Goal: Contribute content: Add original content to the website for others to see

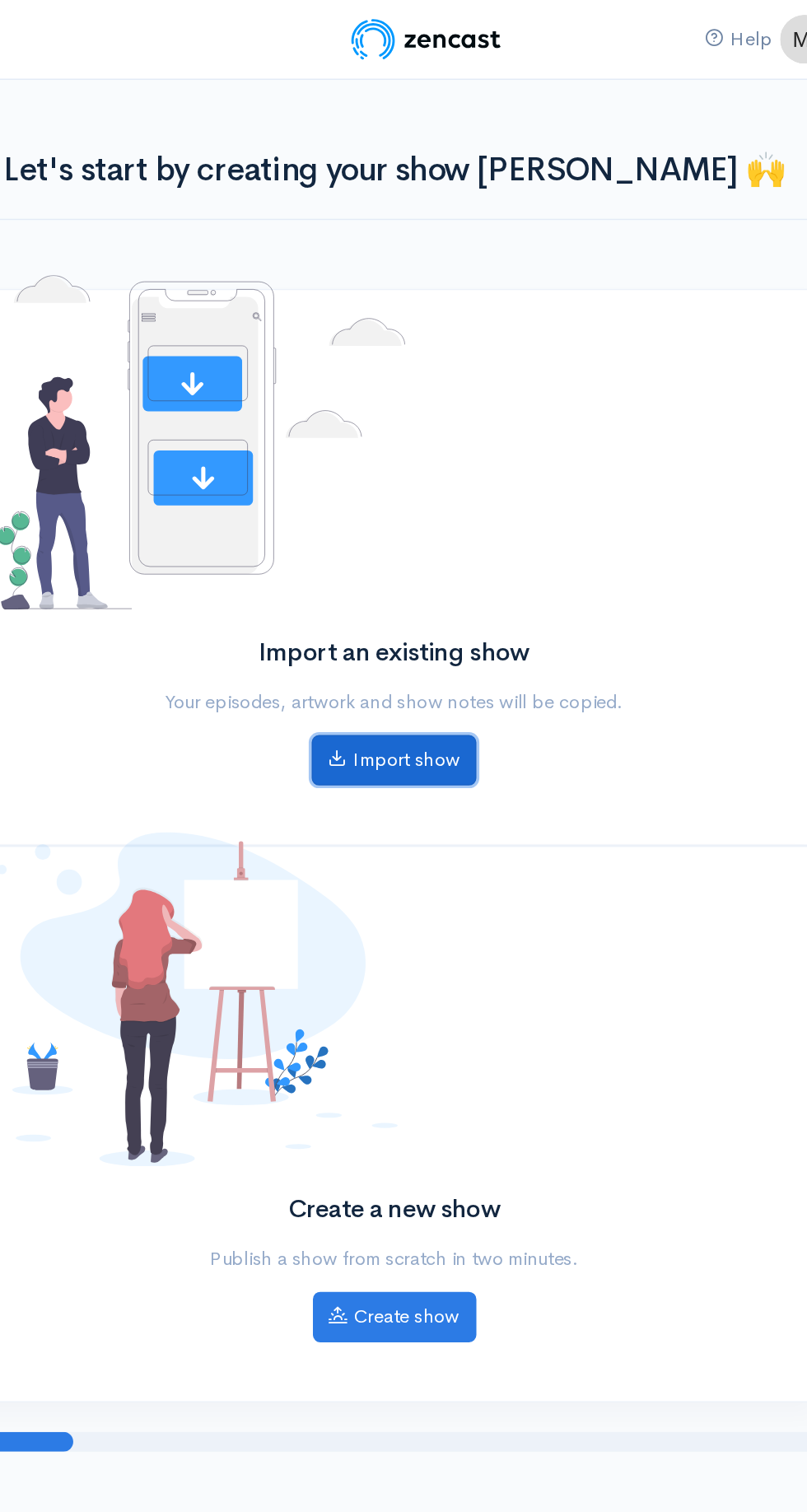
click at [450, 513] on link "Import show" at bounding box center [403, 509] width 111 height 34
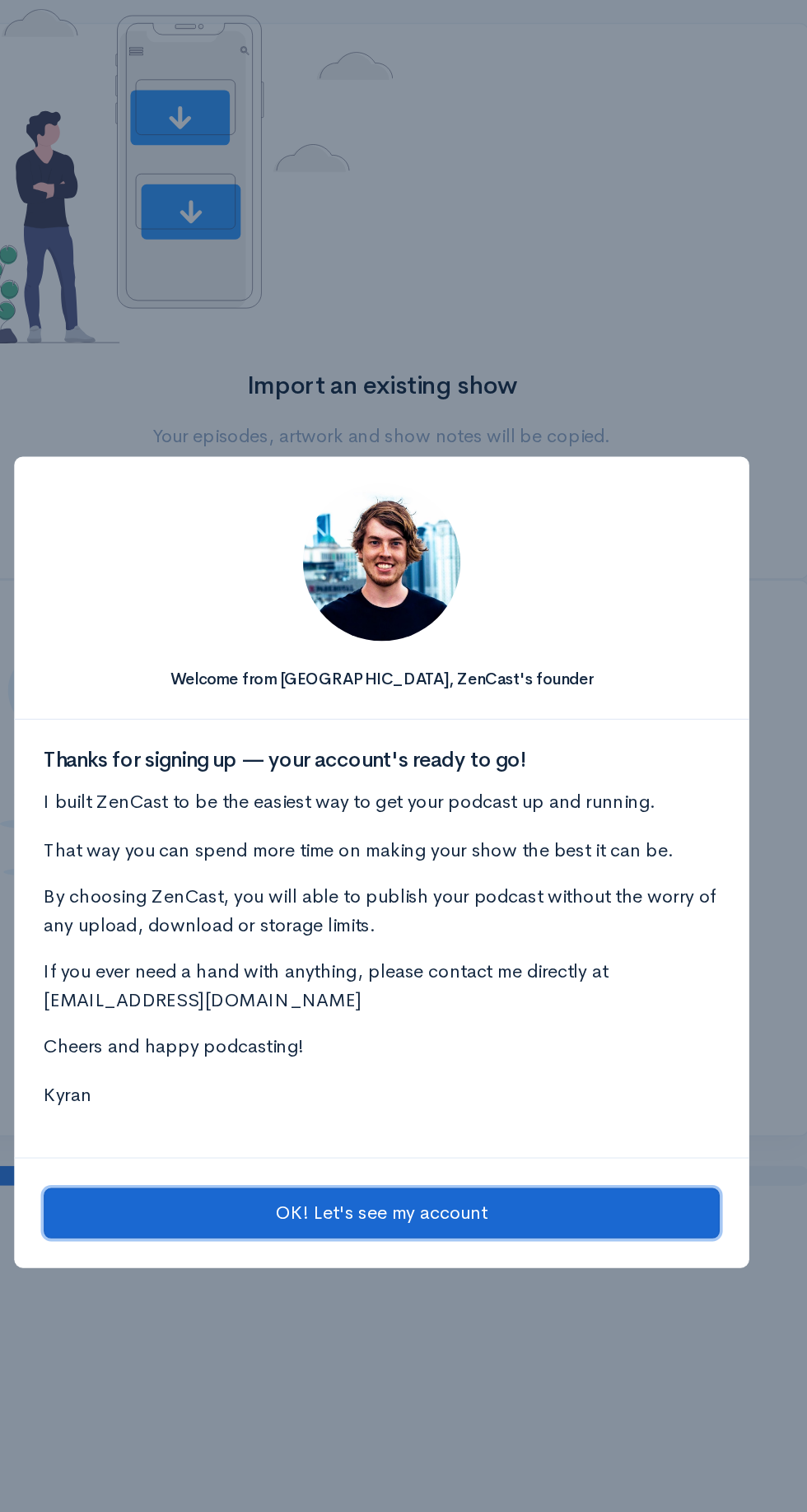
click at [490, 984] on button "OK! Let's see my account" at bounding box center [403, 991] width 453 height 34
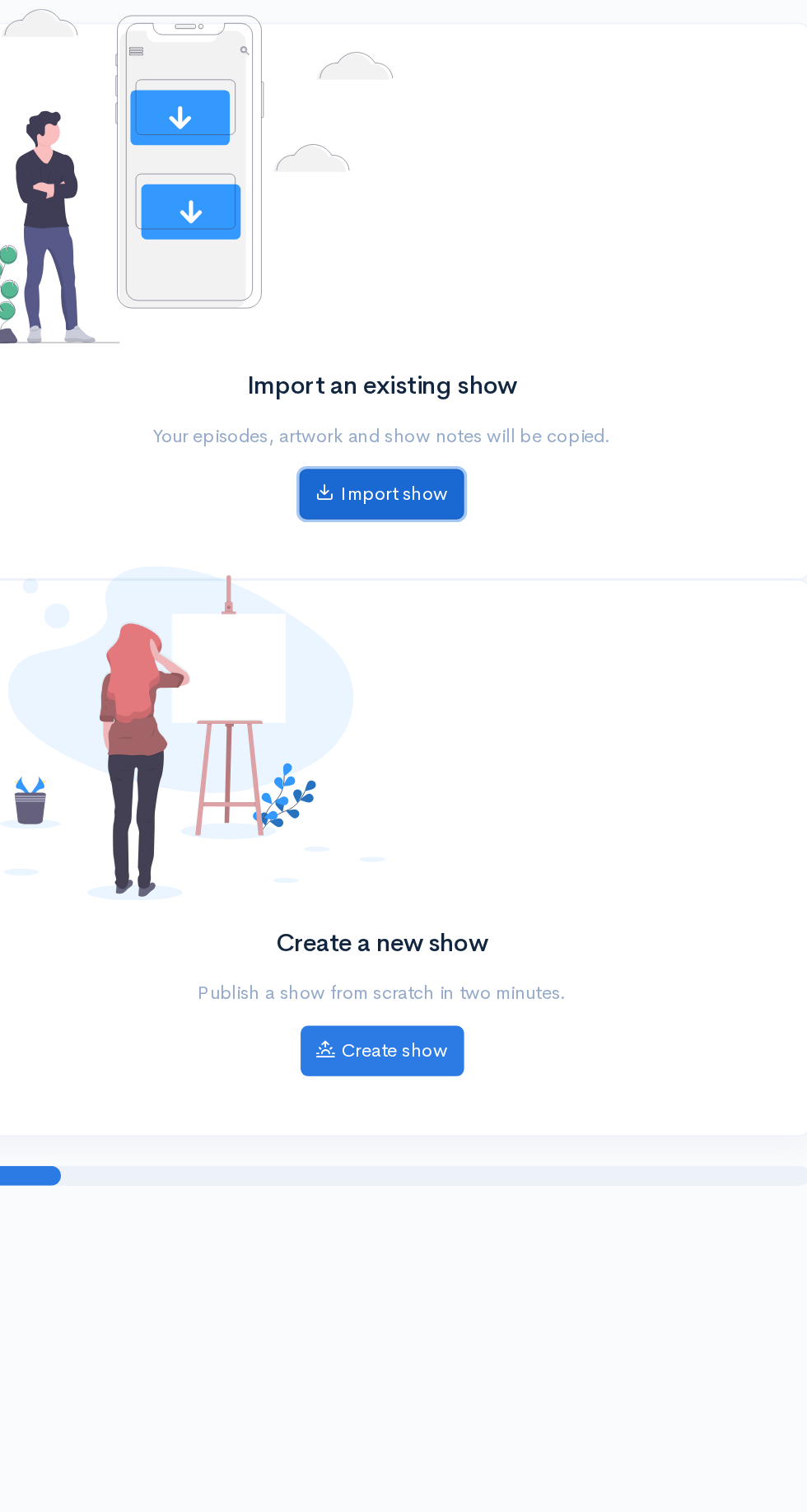
click at [452, 513] on link "Import show" at bounding box center [403, 509] width 111 height 34
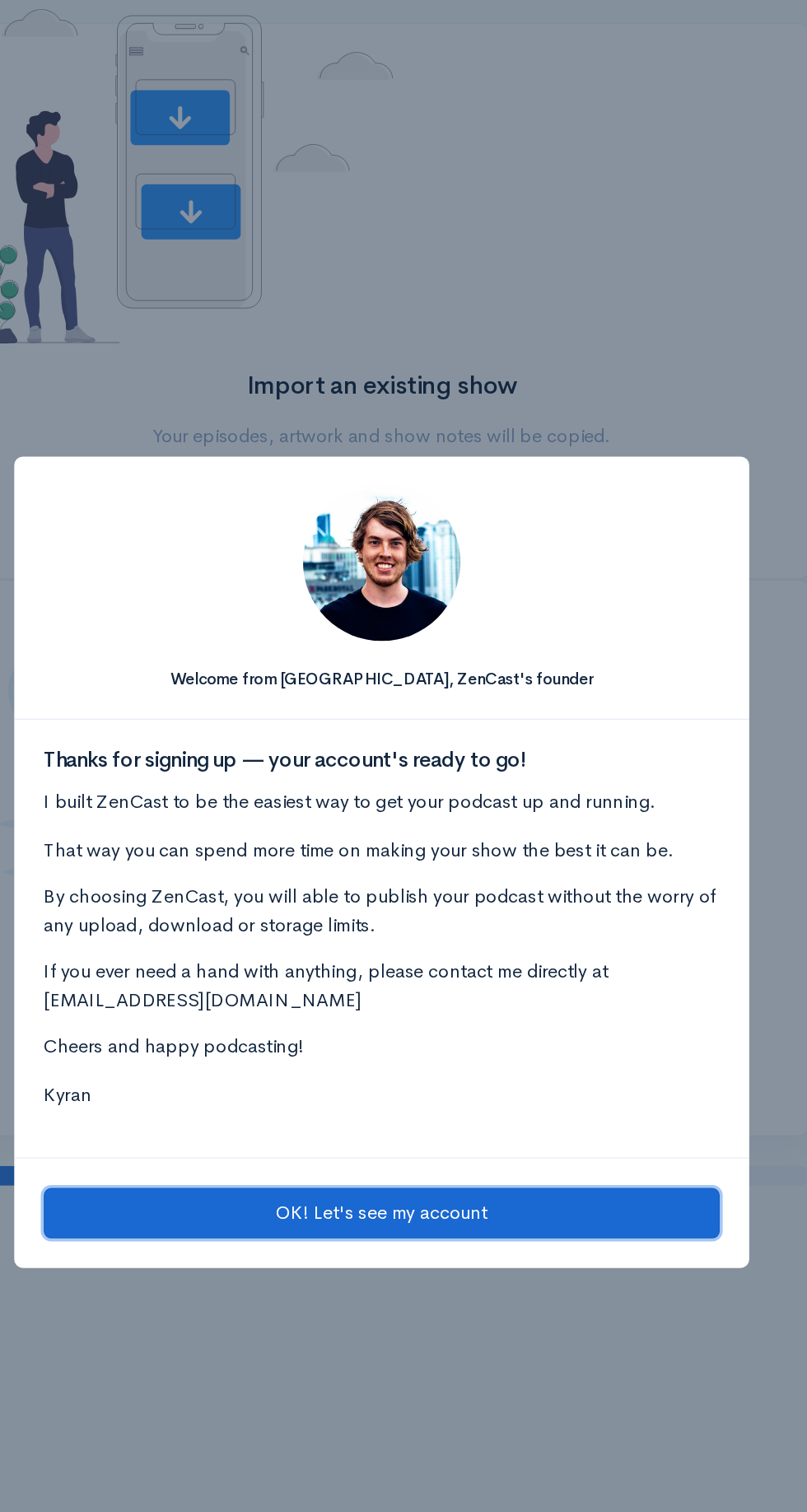
click at [461, 981] on button "OK! Let's see my account" at bounding box center [403, 991] width 453 height 34
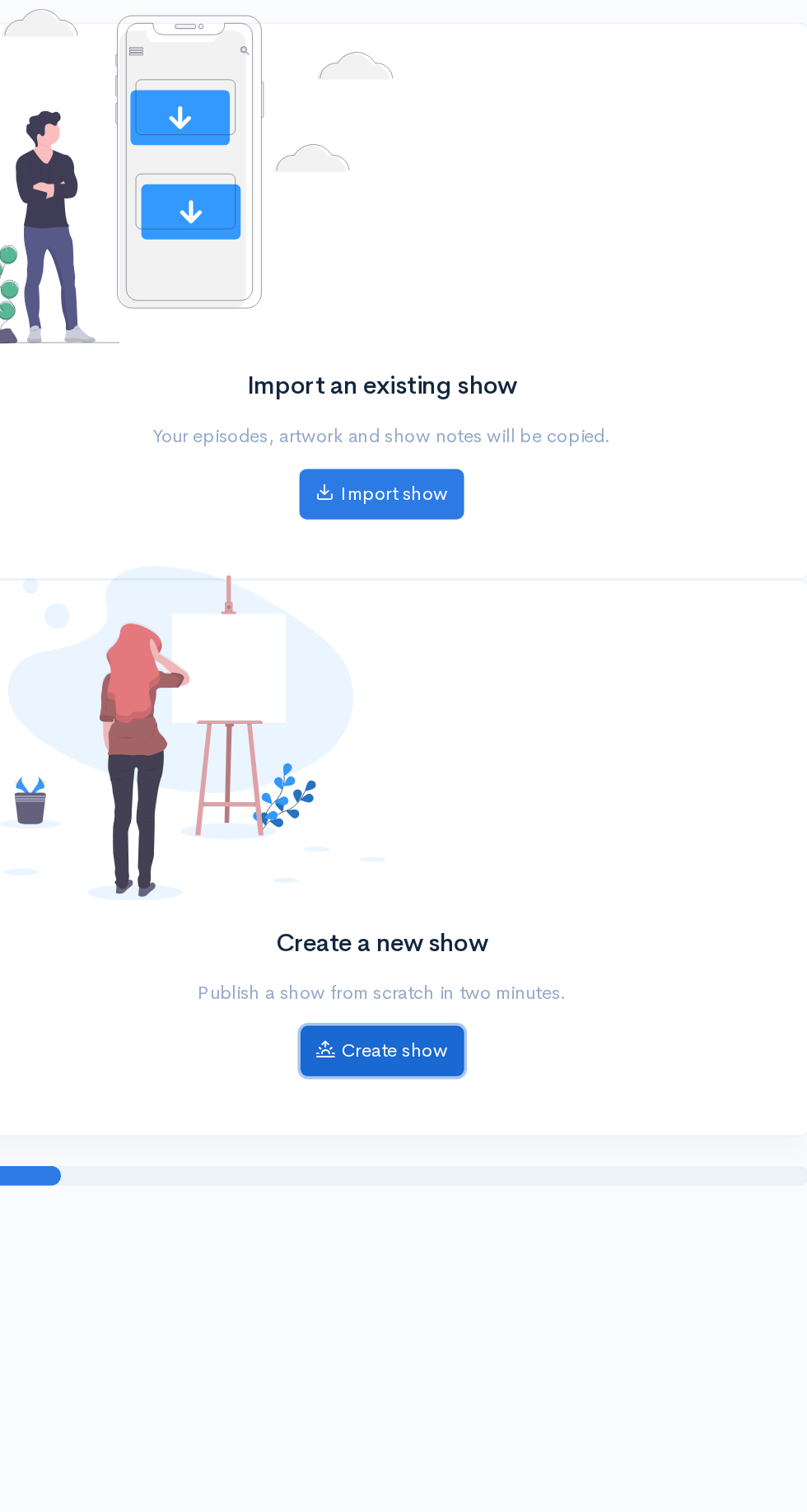
click at [445, 878] on link "Create show" at bounding box center [404, 883] width 110 height 34
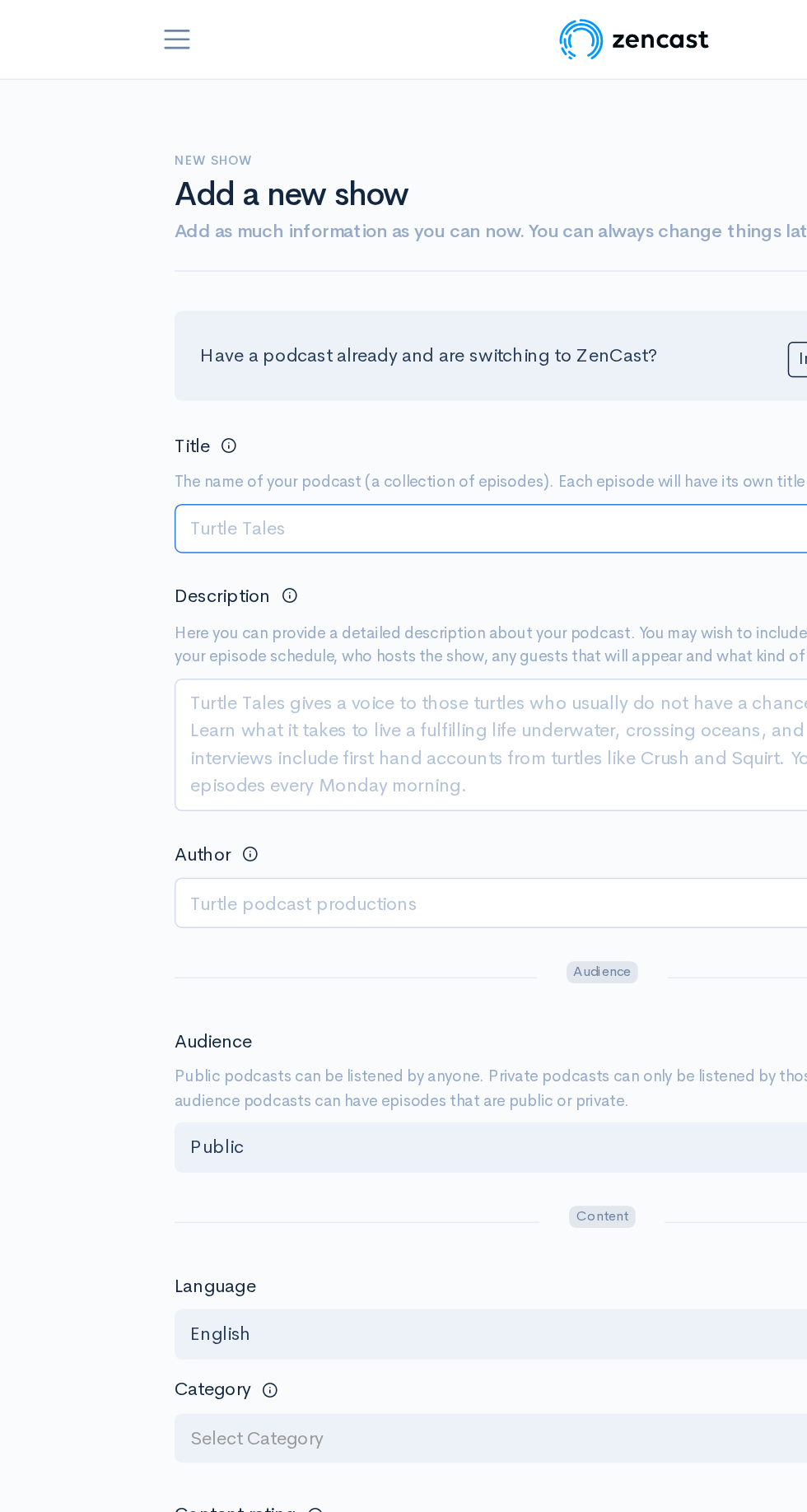
click at [381, 347] on input "Title" at bounding box center [403, 355] width 573 height 34
